Goal: Information Seeking & Learning: Check status

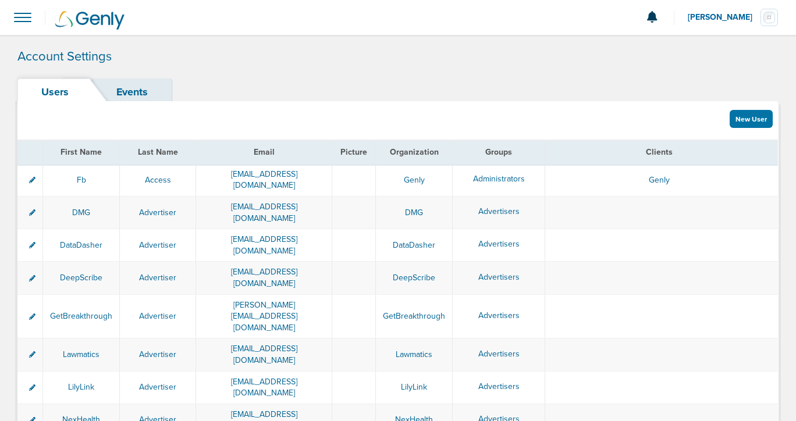
click at [26, 15] on span at bounding box center [23, 18] width 26 height 26
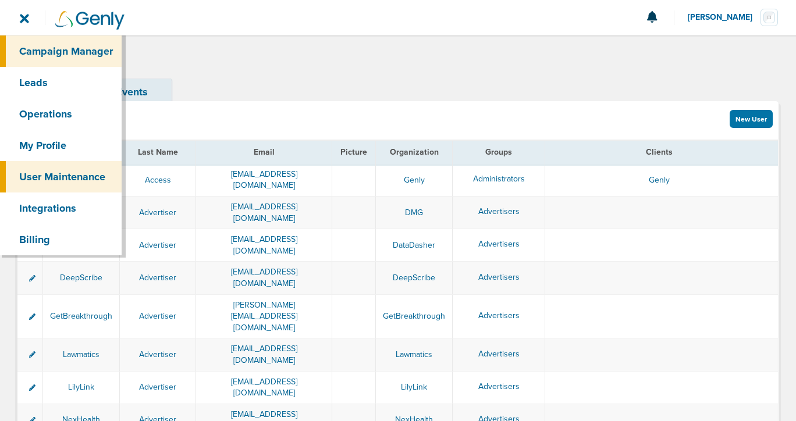
click at [51, 48] on link "Campaign Manager" at bounding box center [61, 50] width 122 height 31
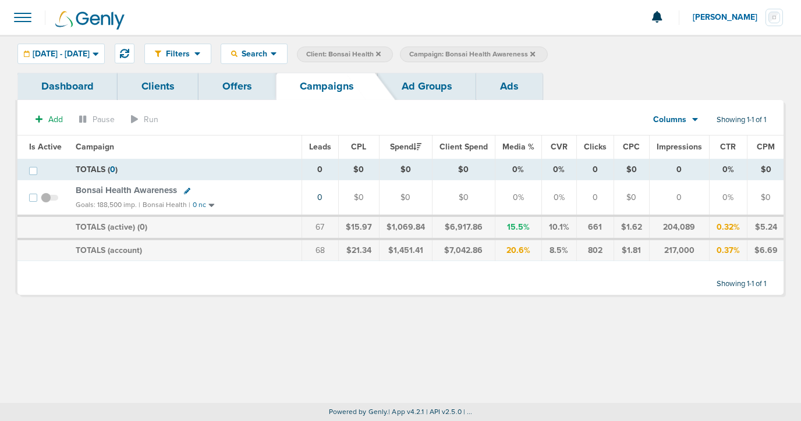
click at [140, 187] on span "Bonsai Health Awareness" at bounding box center [126, 190] width 101 height 10
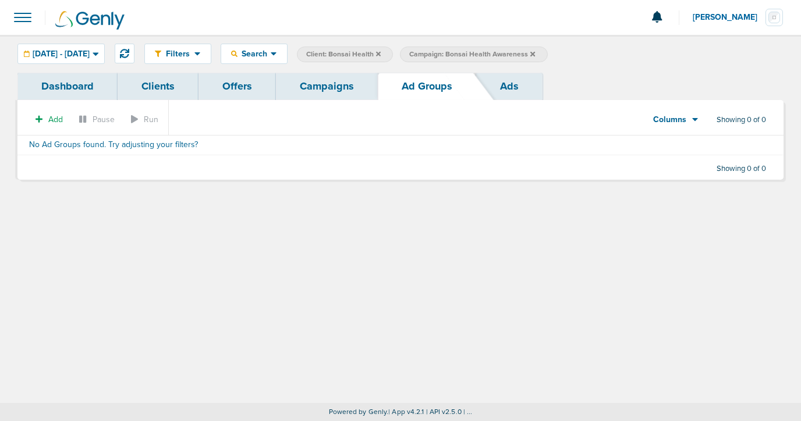
click at [307, 89] on link "Campaigns" at bounding box center [327, 86] width 102 height 27
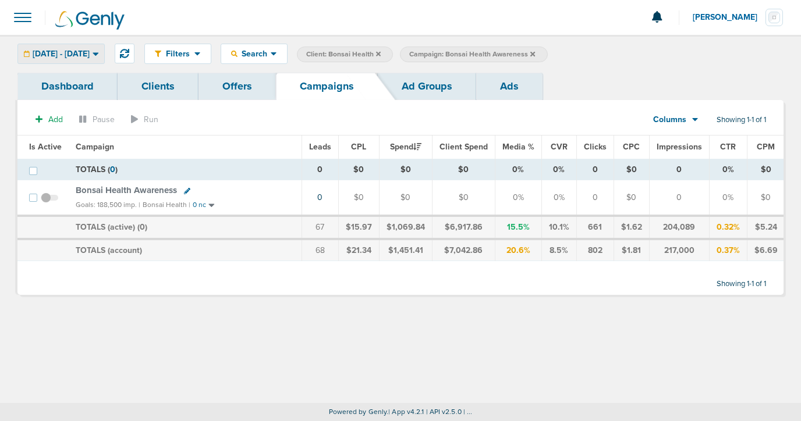
click at [89, 54] on span "[DATE] - [DATE]" at bounding box center [61, 54] width 57 height 8
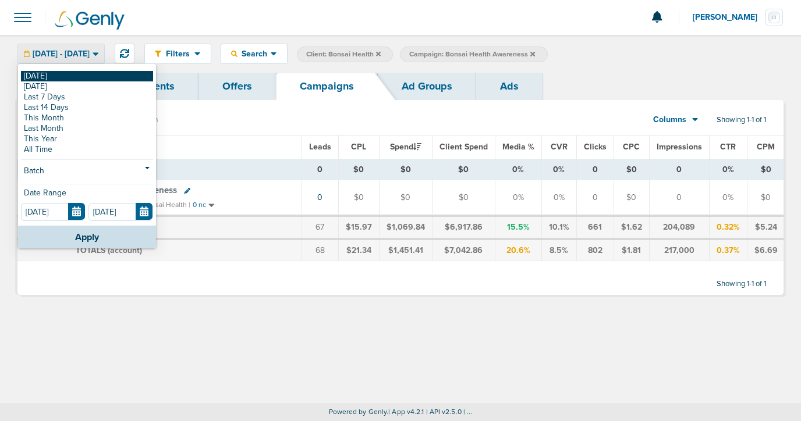
click at [88, 75] on link "[DATE]" at bounding box center [87, 76] width 132 height 10
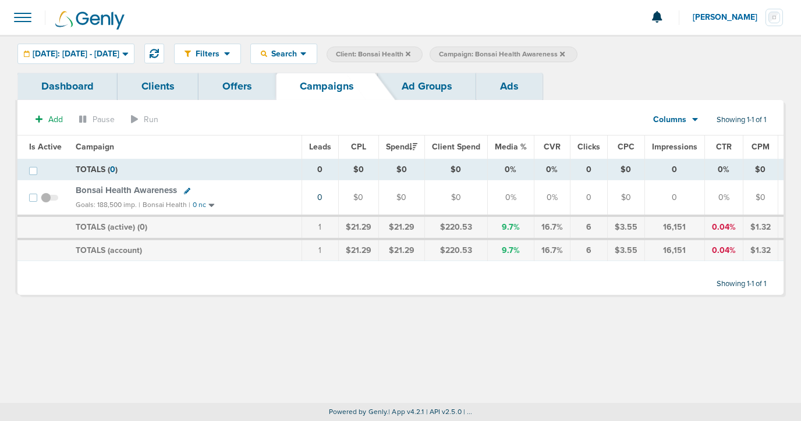
click at [118, 191] on span "Bonsai Health Awareness" at bounding box center [126, 190] width 101 height 10
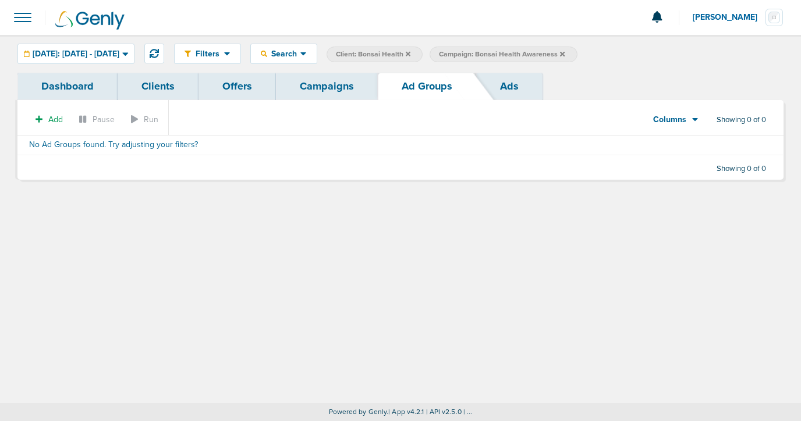
click at [323, 90] on link "Campaigns" at bounding box center [327, 86] width 102 height 27
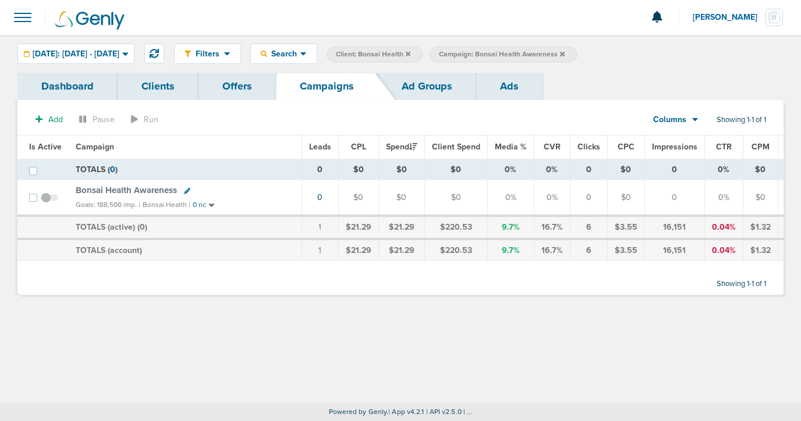
click at [577, 48] on label "Campaign: Bonsai Health Awareness" at bounding box center [502, 55] width 147 height 16
click at [564, 51] on icon at bounding box center [562, 54] width 5 height 7
click at [410, 53] on icon at bounding box center [408, 54] width 5 height 7
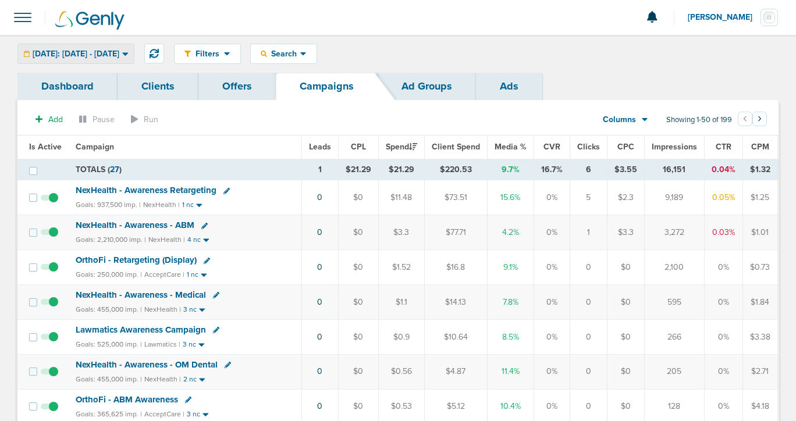
click at [119, 52] on span "[DATE]: [DATE] - [DATE]" at bounding box center [76, 54] width 87 height 8
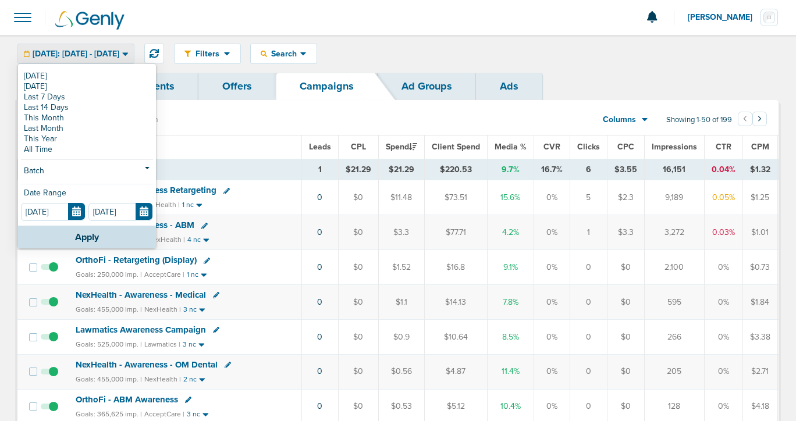
click at [119, 52] on span "[DATE]: [DATE] - [DATE]" at bounding box center [76, 54] width 87 height 8
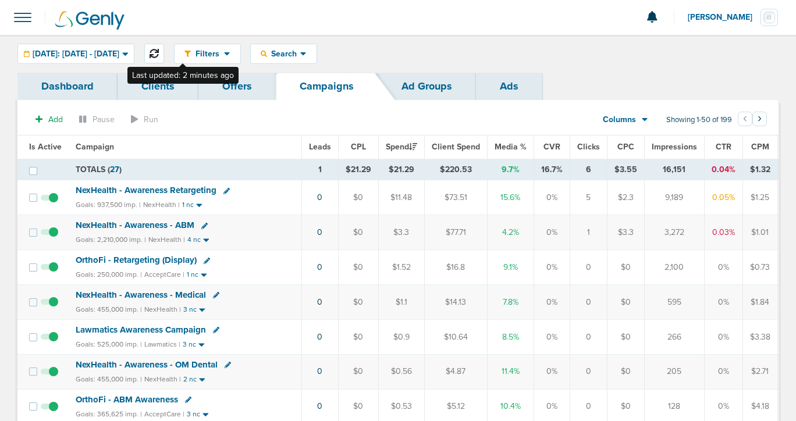
click at [159, 50] on icon at bounding box center [154, 53] width 9 height 9
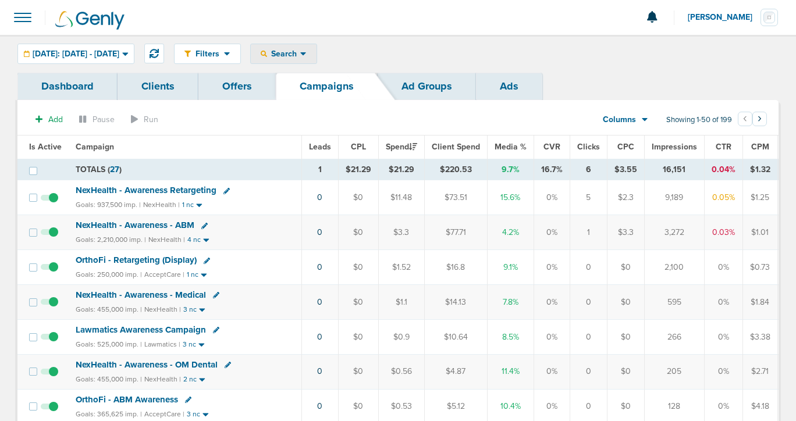
click at [300, 56] on span "Search" at bounding box center [283, 54] width 33 height 10
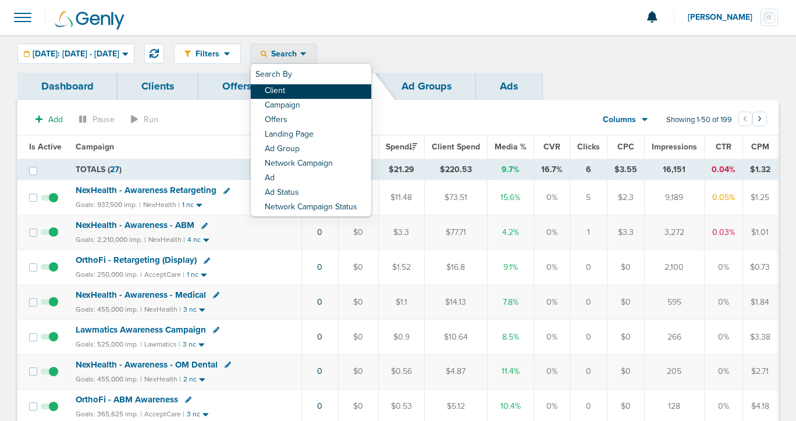
click at [305, 88] on link "Client" at bounding box center [311, 91] width 120 height 15
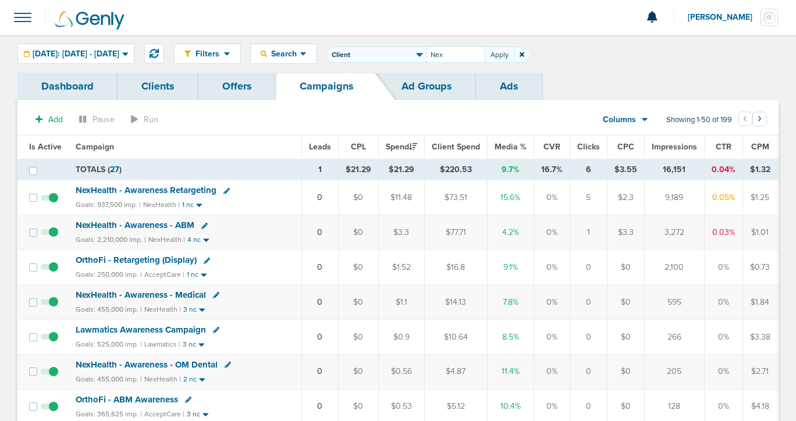
type input "Nex"
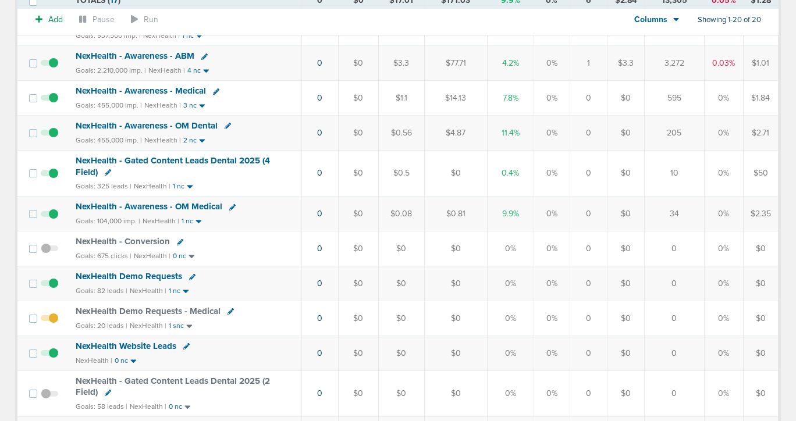
scroll to position [275, 0]
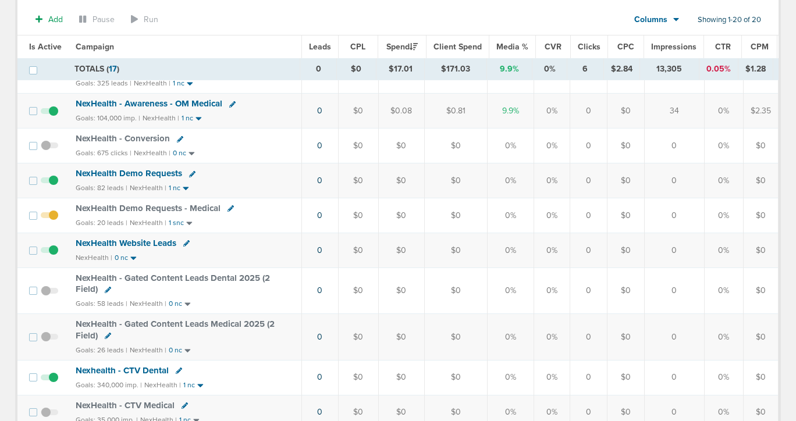
click at [139, 175] on span "NexHealth Demo Requests" at bounding box center [129, 173] width 106 height 10
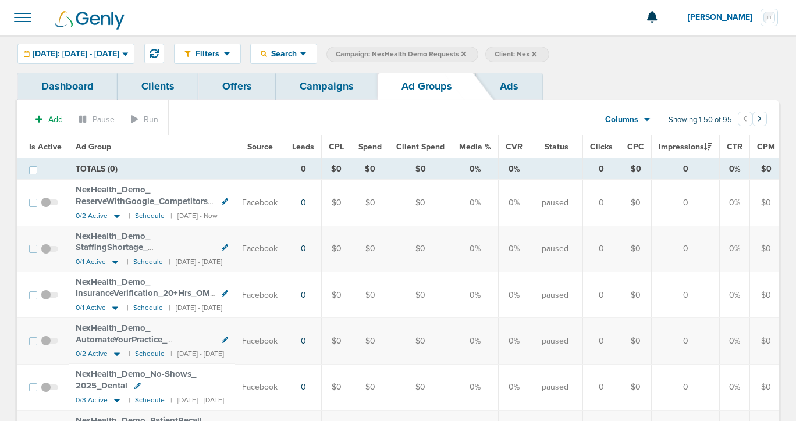
click at [47, 147] on span "Is Active" at bounding box center [45, 147] width 33 height 10
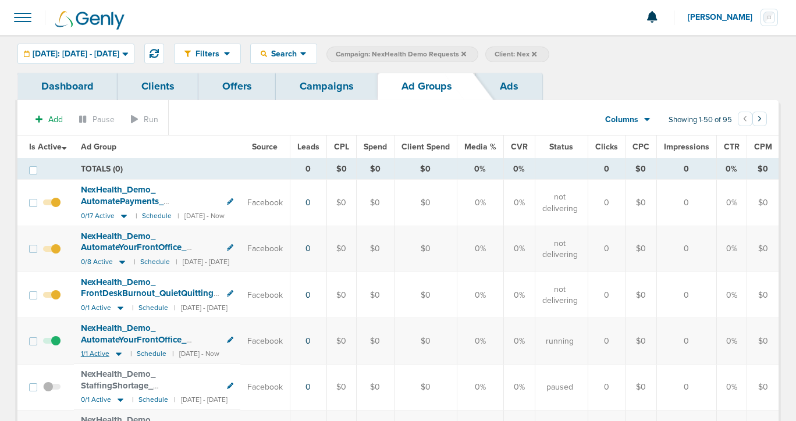
click at [120, 354] on icon at bounding box center [119, 354] width 12 height 10
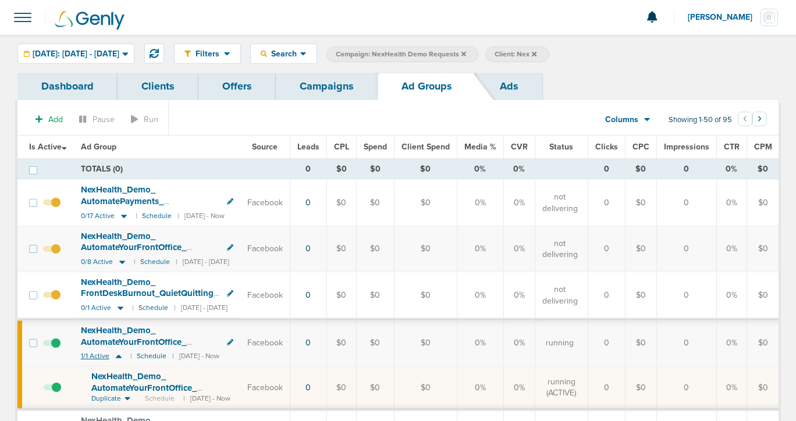
click at [120, 354] on icon at bounding box center [119, 356] width 12 height 10
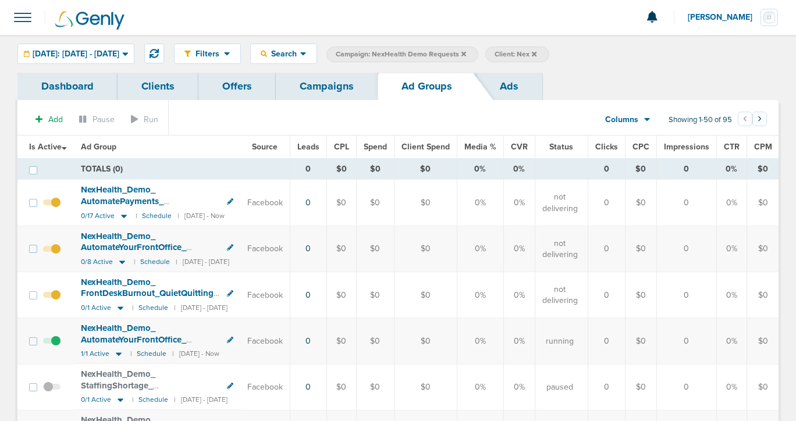
click at [310, 88] on link "Campaigns" at bounding box center [327, 86] width 102 height 27
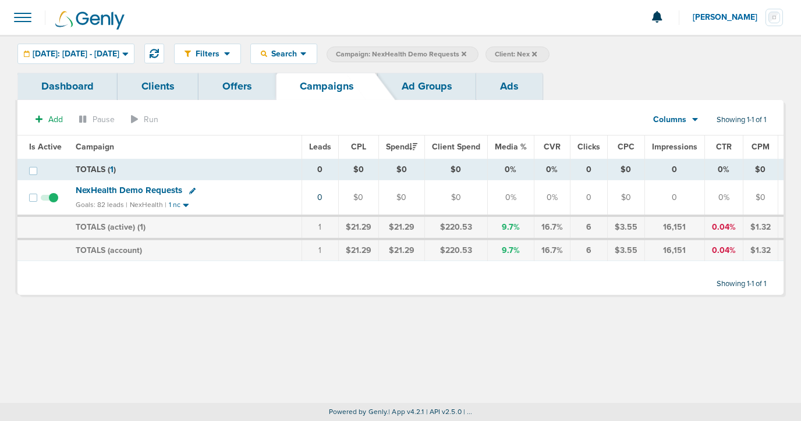
click at [466, 53] on icon at bounding box center [463, 53] width 5 height 5
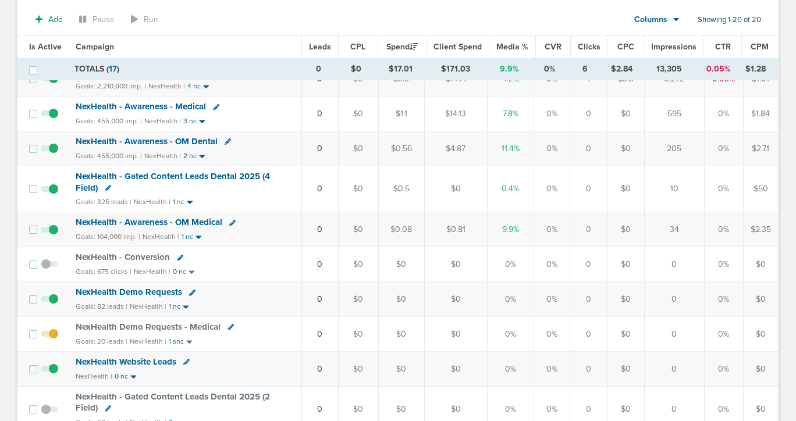
scroll to position [154, 0]
